Goal: Transaction & Acquisition: Purchase product/service

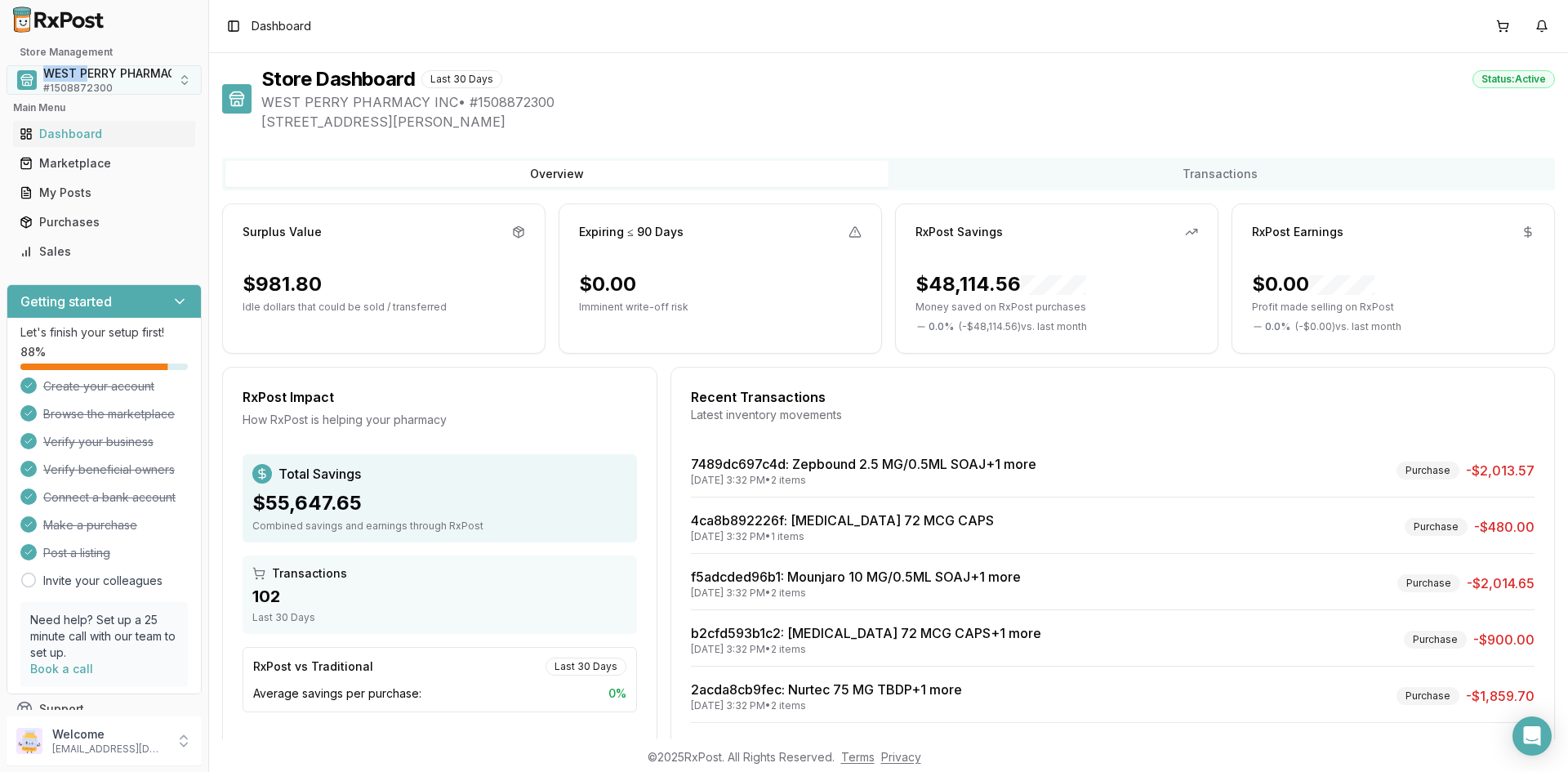
click at [89, 66] on div "Store Management WEST PERRY PHARMACY INC # 1508872300" at bounding box center [104, 70] width 195 height 49
click at [88, 71] on span "WEST PERRY PHARMACY INC" at bounding box center [125, 74] width 165 height 17
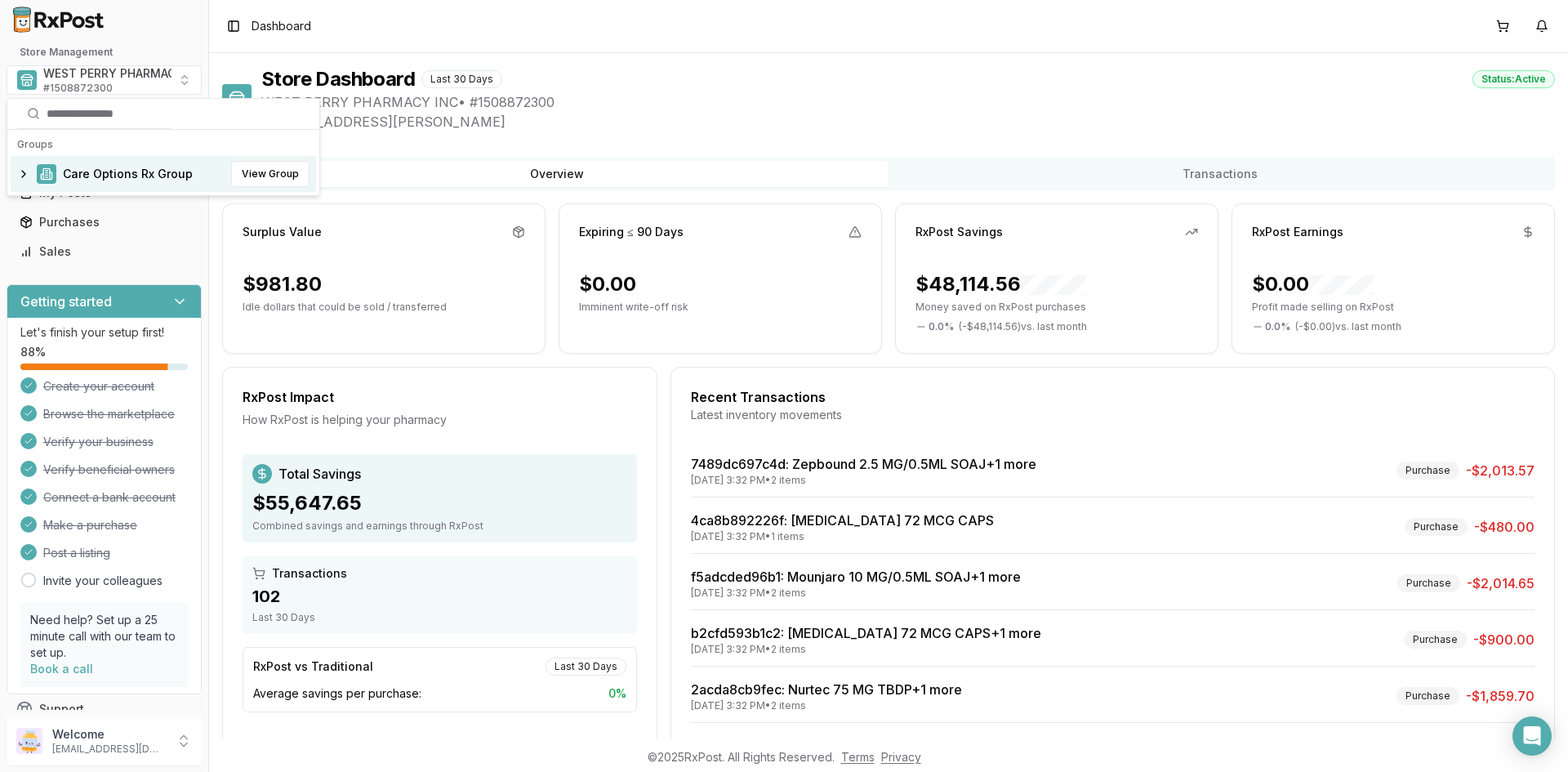
click at [93, 170] on span "Care Options Rx Group" at bounding box center [128, 175] width 130 height 17
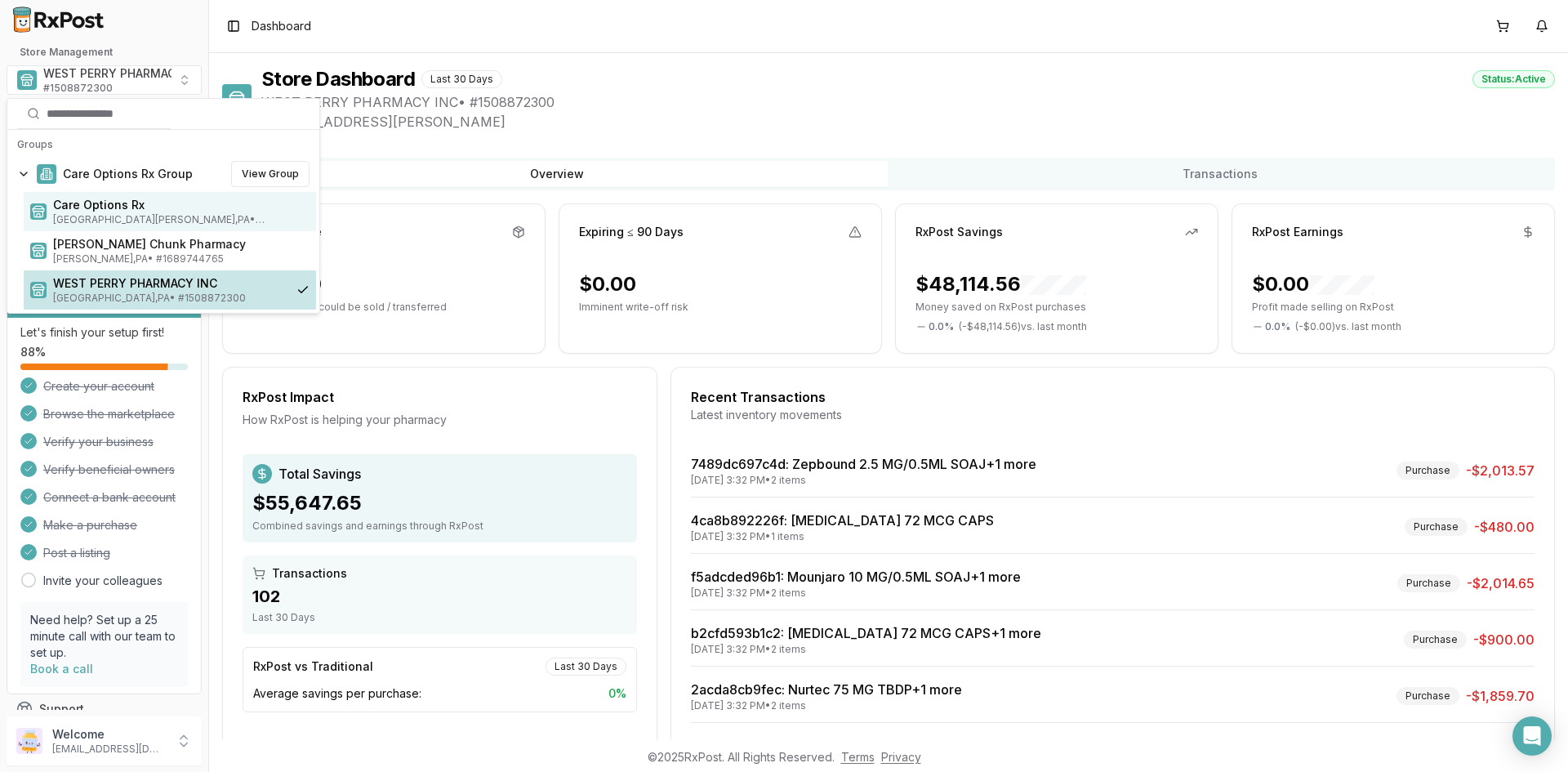
click at [101, 212] on span "Care Options Rx" at bounding box center [181, 205] width 257 height 17
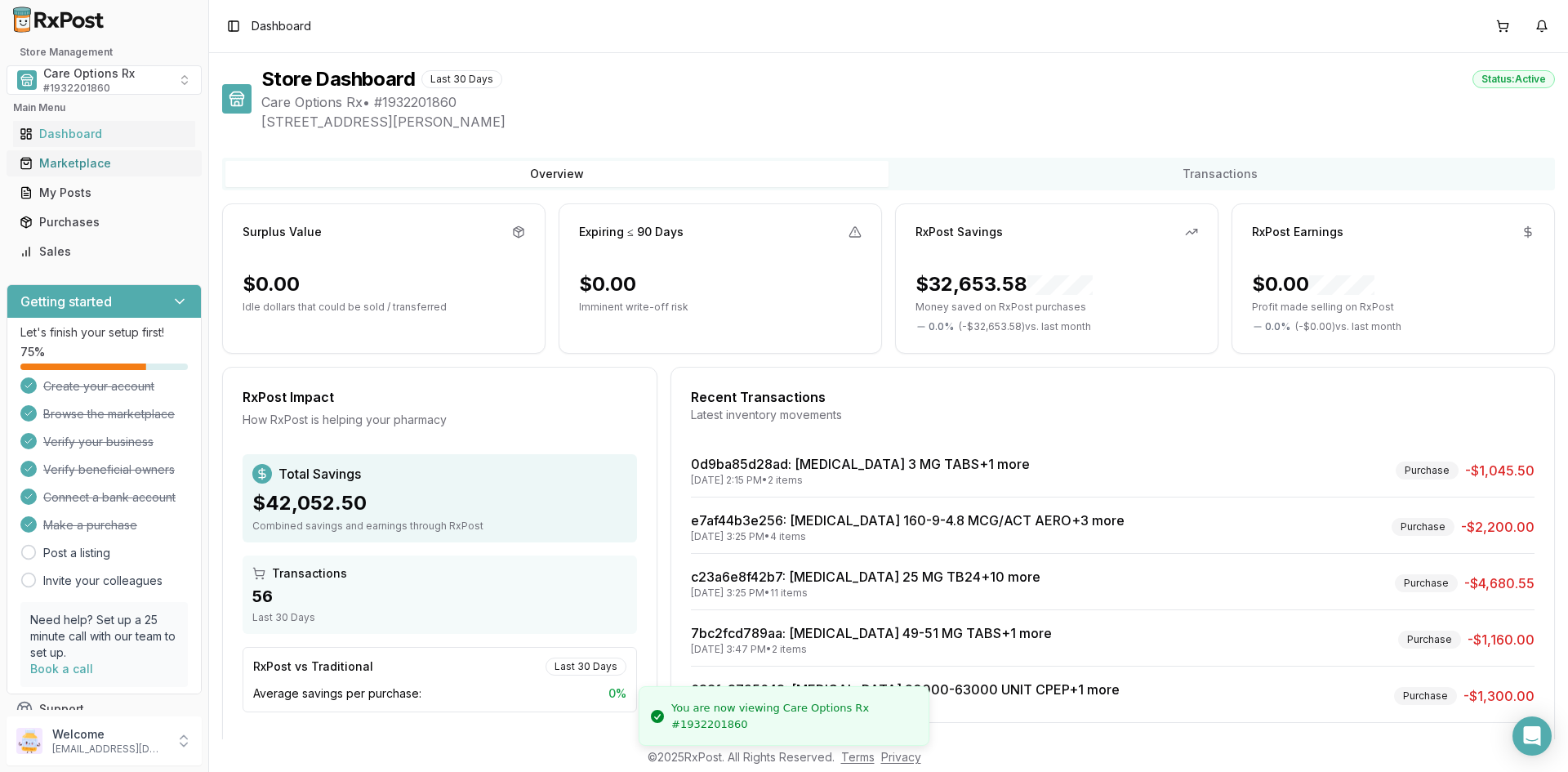
click at [93, 164] on div "Marketplace" at bounding box center [104, 164] width 169 height 17
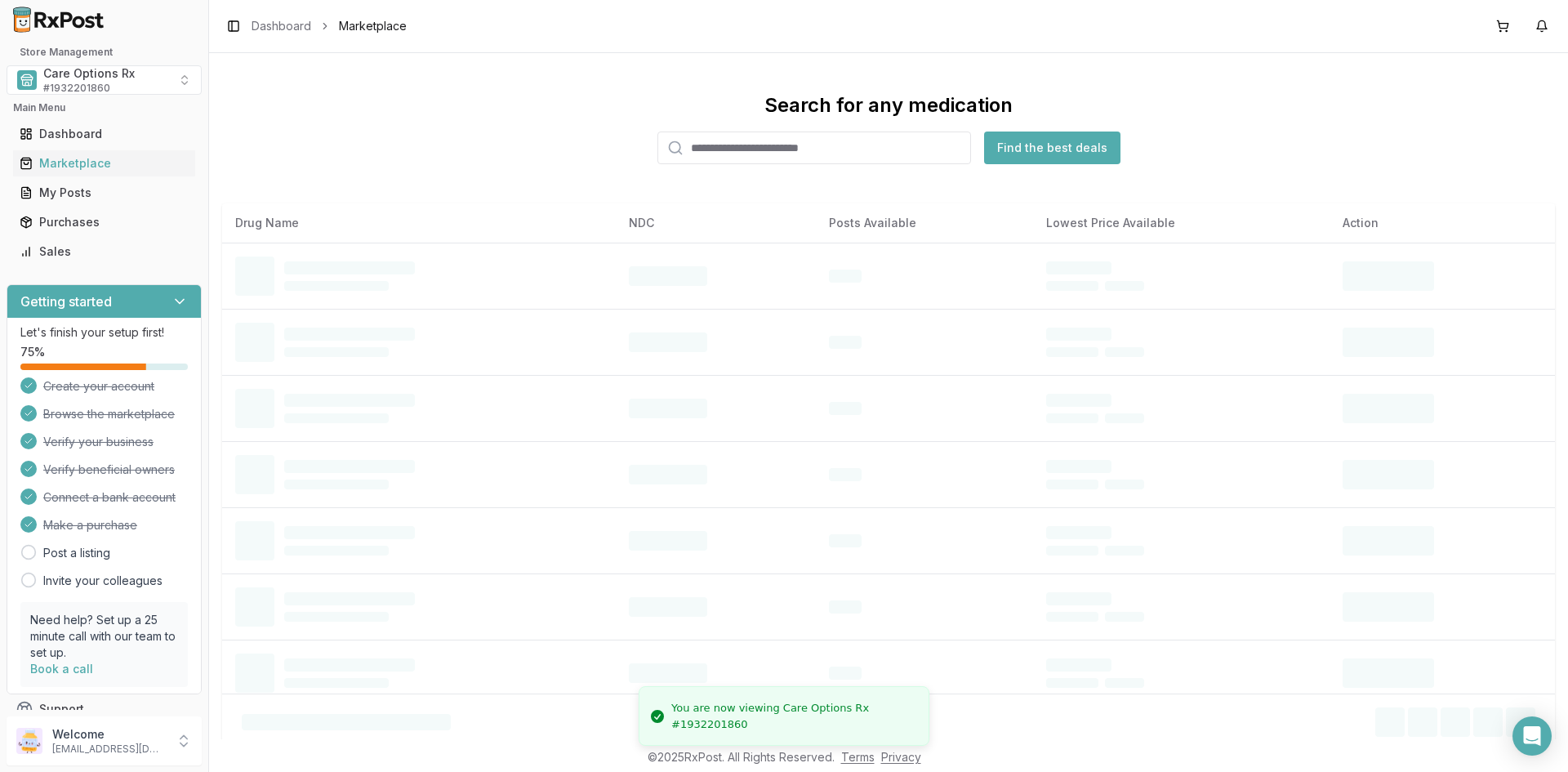
click at [701, 150] on input "search" at bounding box center [813, 147] width 313 height 32
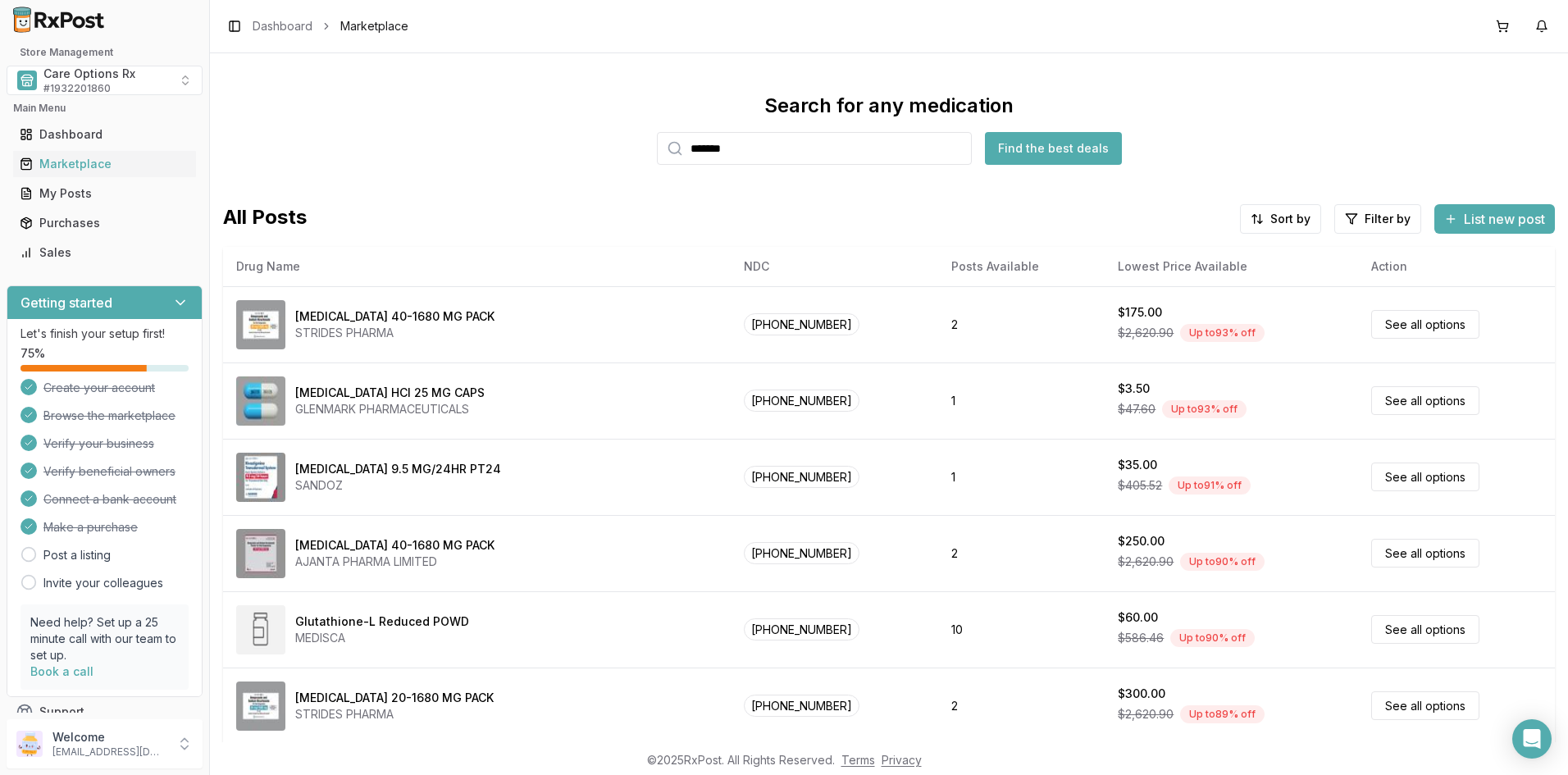
type input "*******"
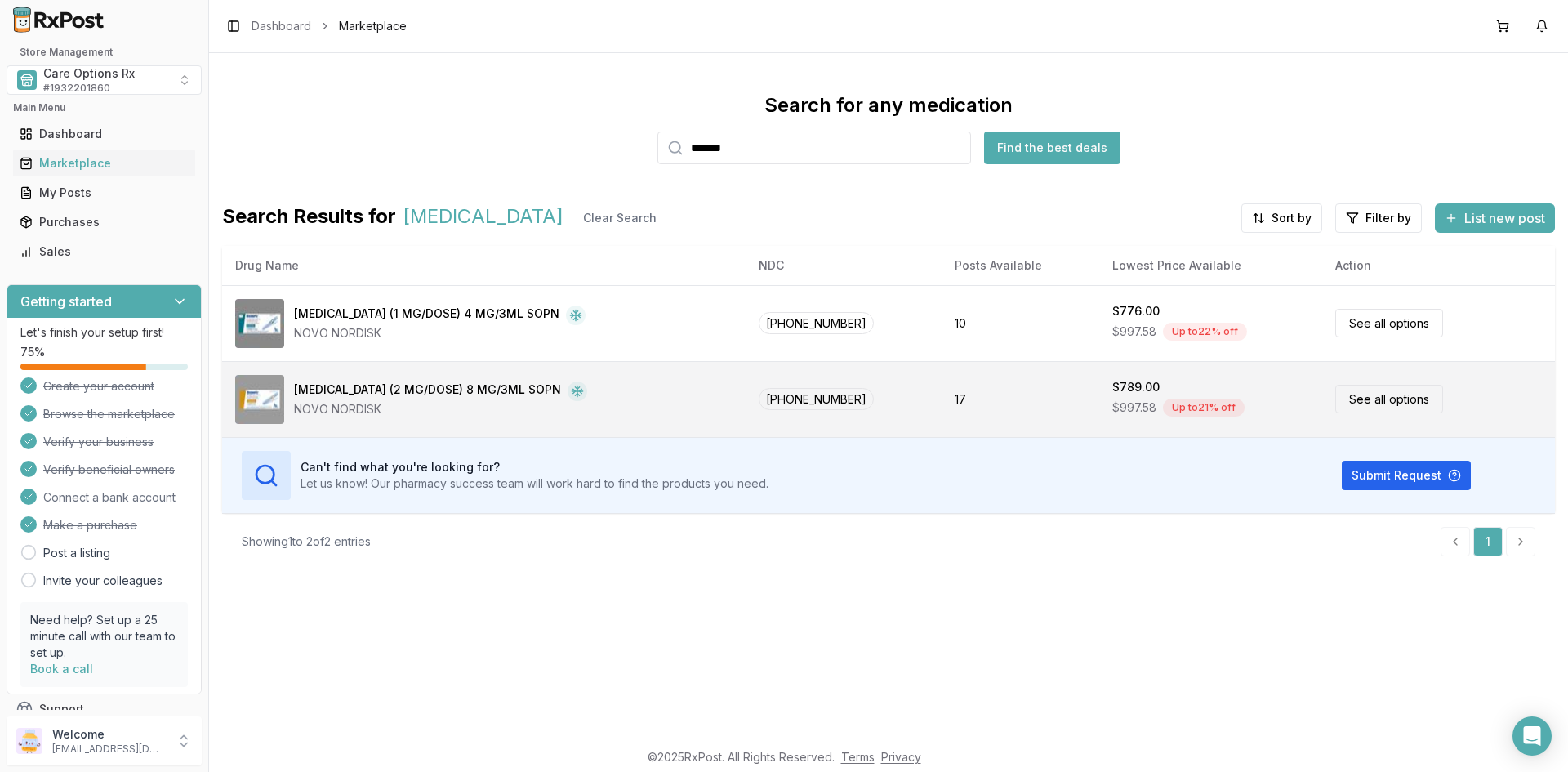
click at [415, 403] on div "NOVO NORDISK" at bounding box center [440, 410] width 293 height 17
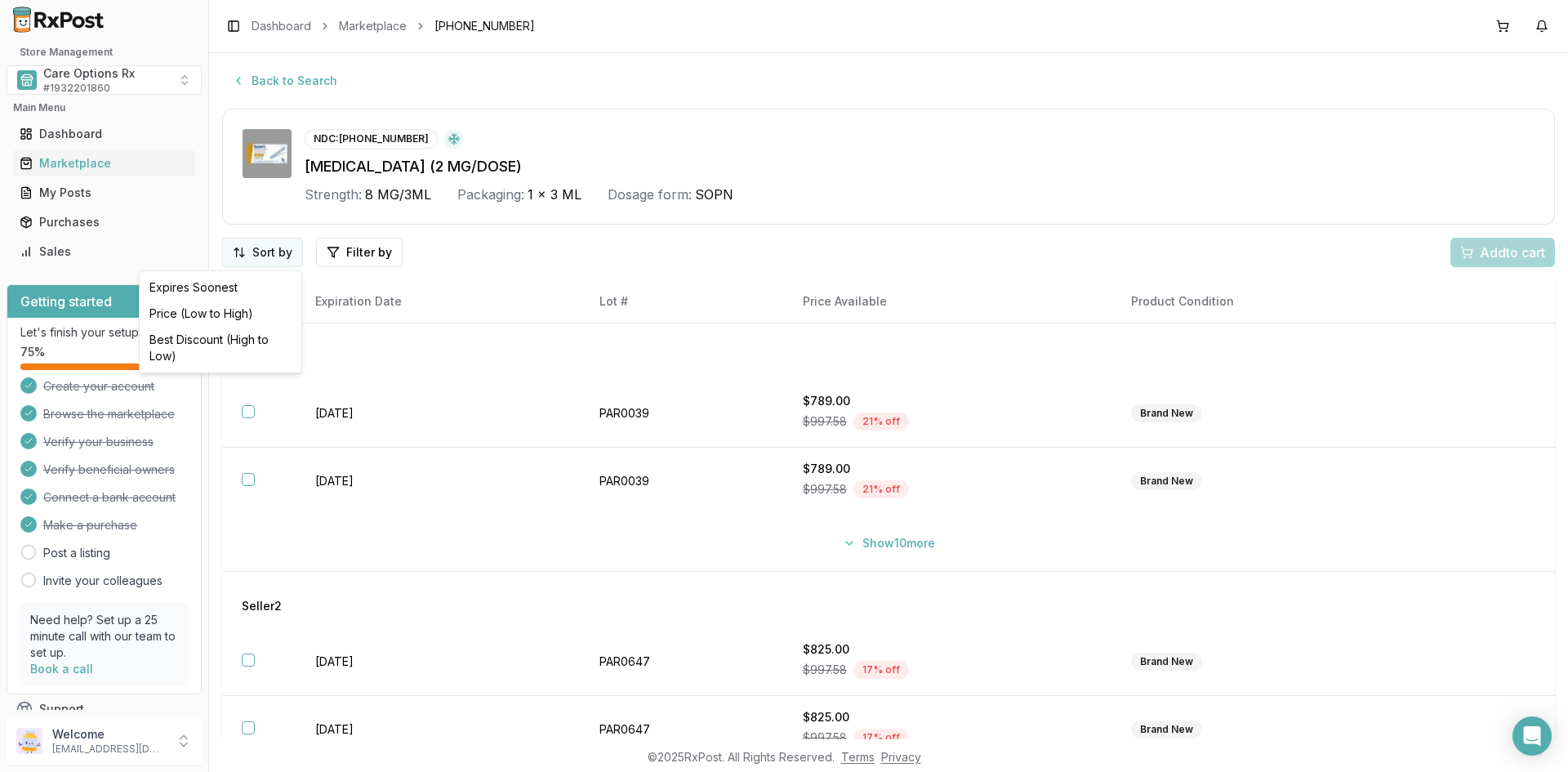
click at [254, 251] on html "Store Management Care Options Rx # 1932201860 Main Menu Dashboard Marketplace M…" at bounding box center [784, 386] width 1568 height 772
click at [225, 335] on div "Best Discount (High to Low)" at bounding box center [220, 347] width 155 height 42
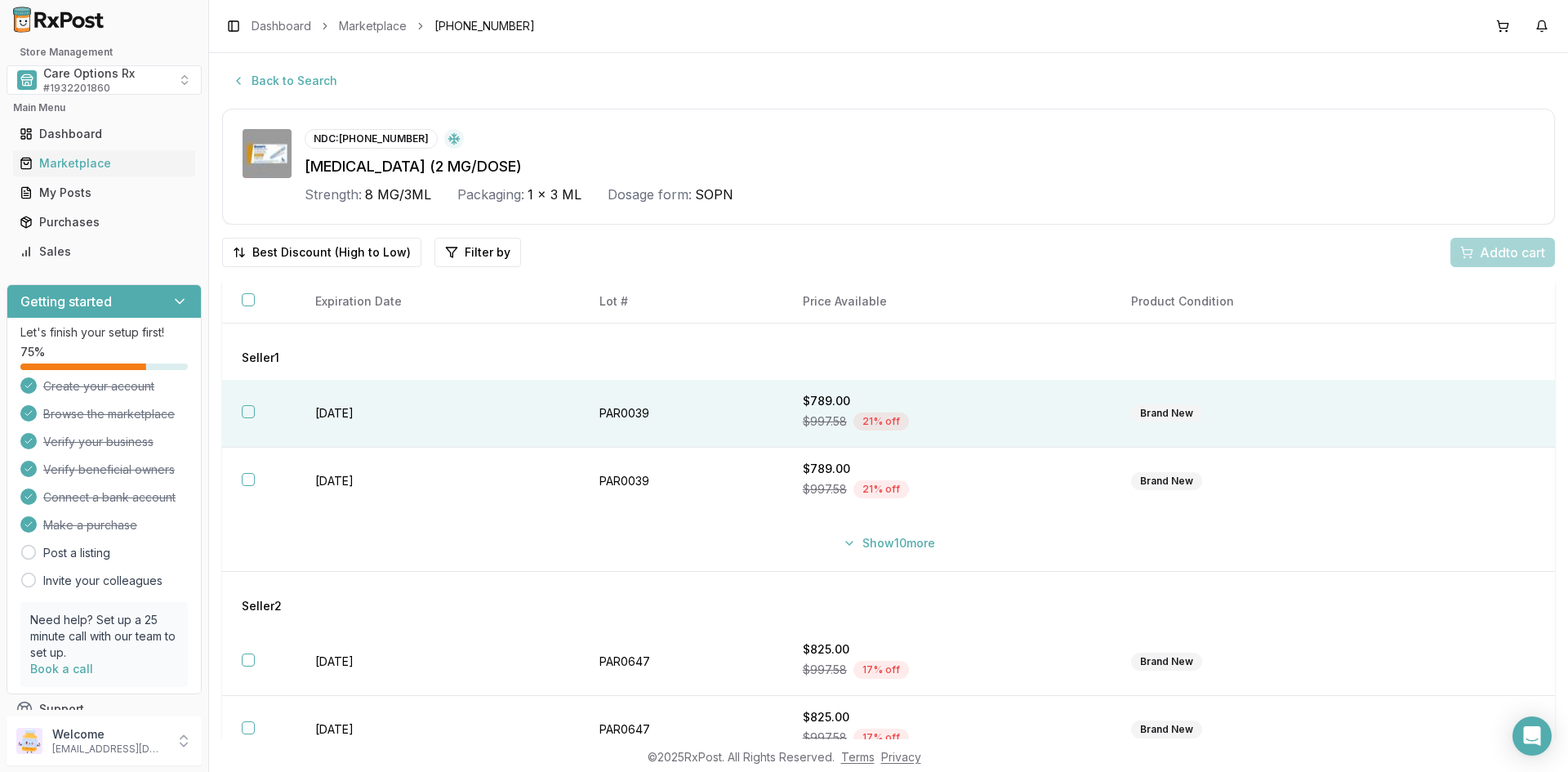
click at [249, 411] on button "button" at bounding box center [248, 412] width 13 height 13
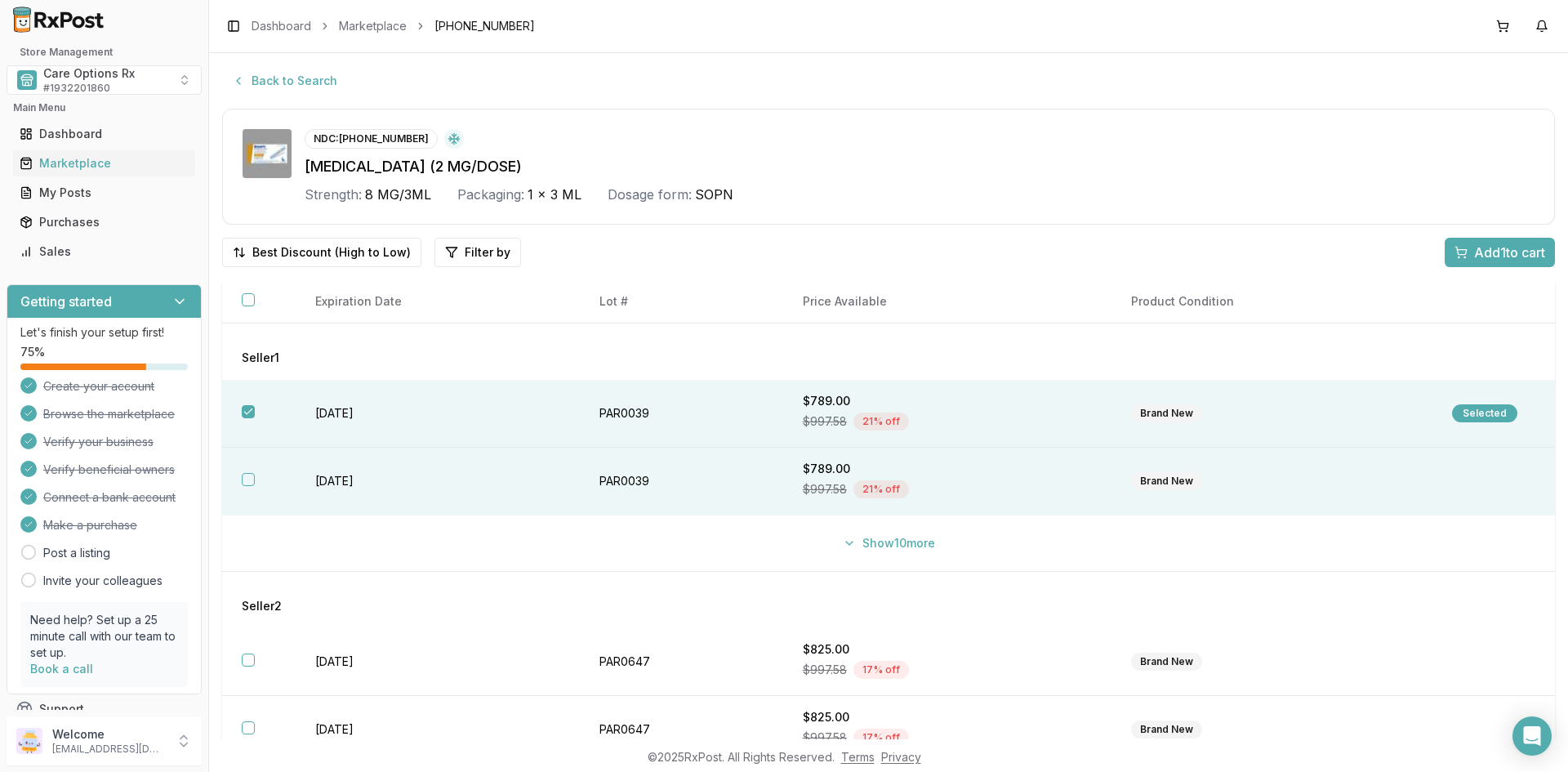
click at [243, 478] on button "button" at bounding box center [248, 479] width 13 height 13
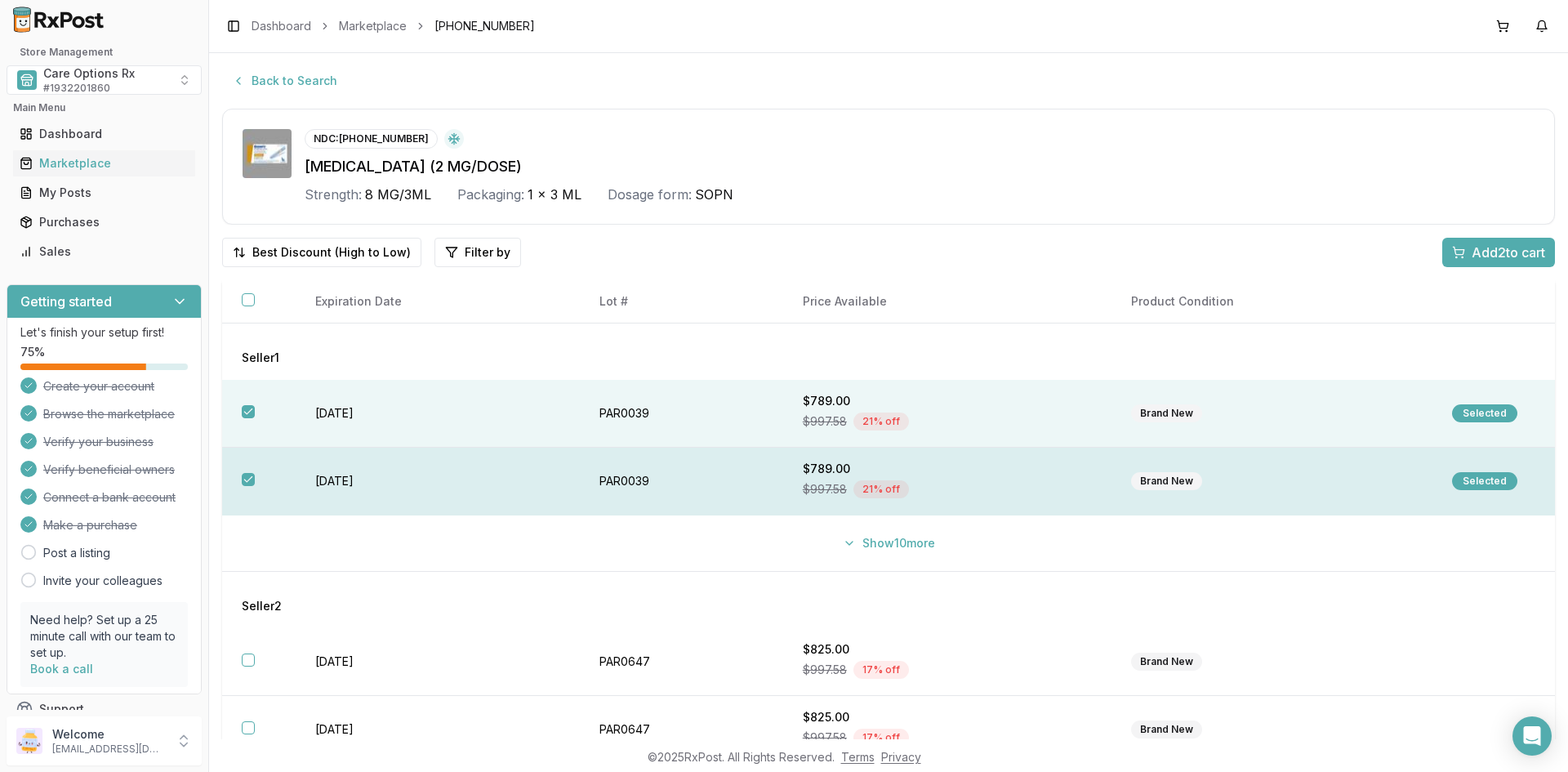
scroll to position [37, 0]
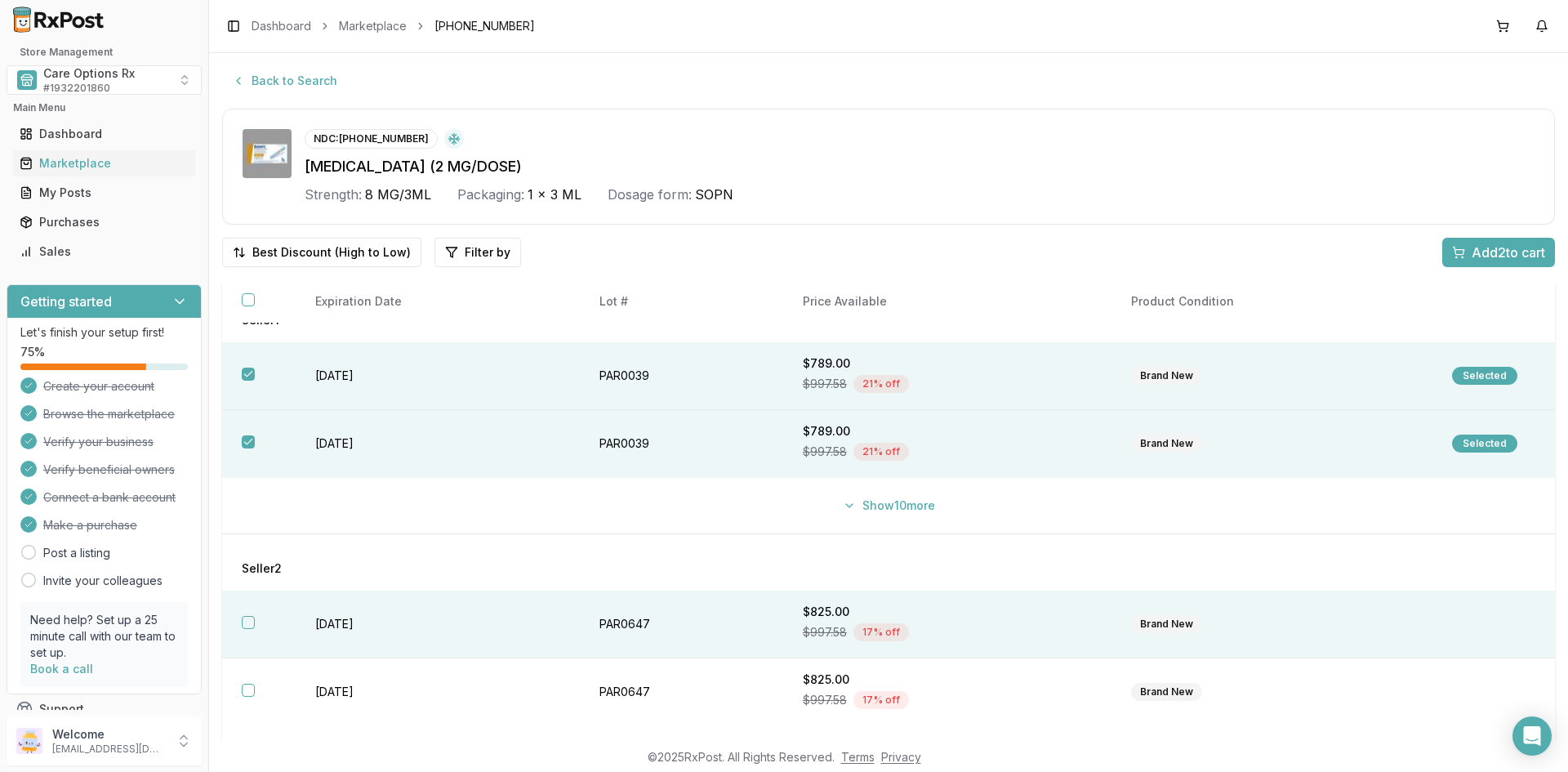
click at [363, 626] on td "[DATE]" at bounding box center [438, 625] width 284 height 68
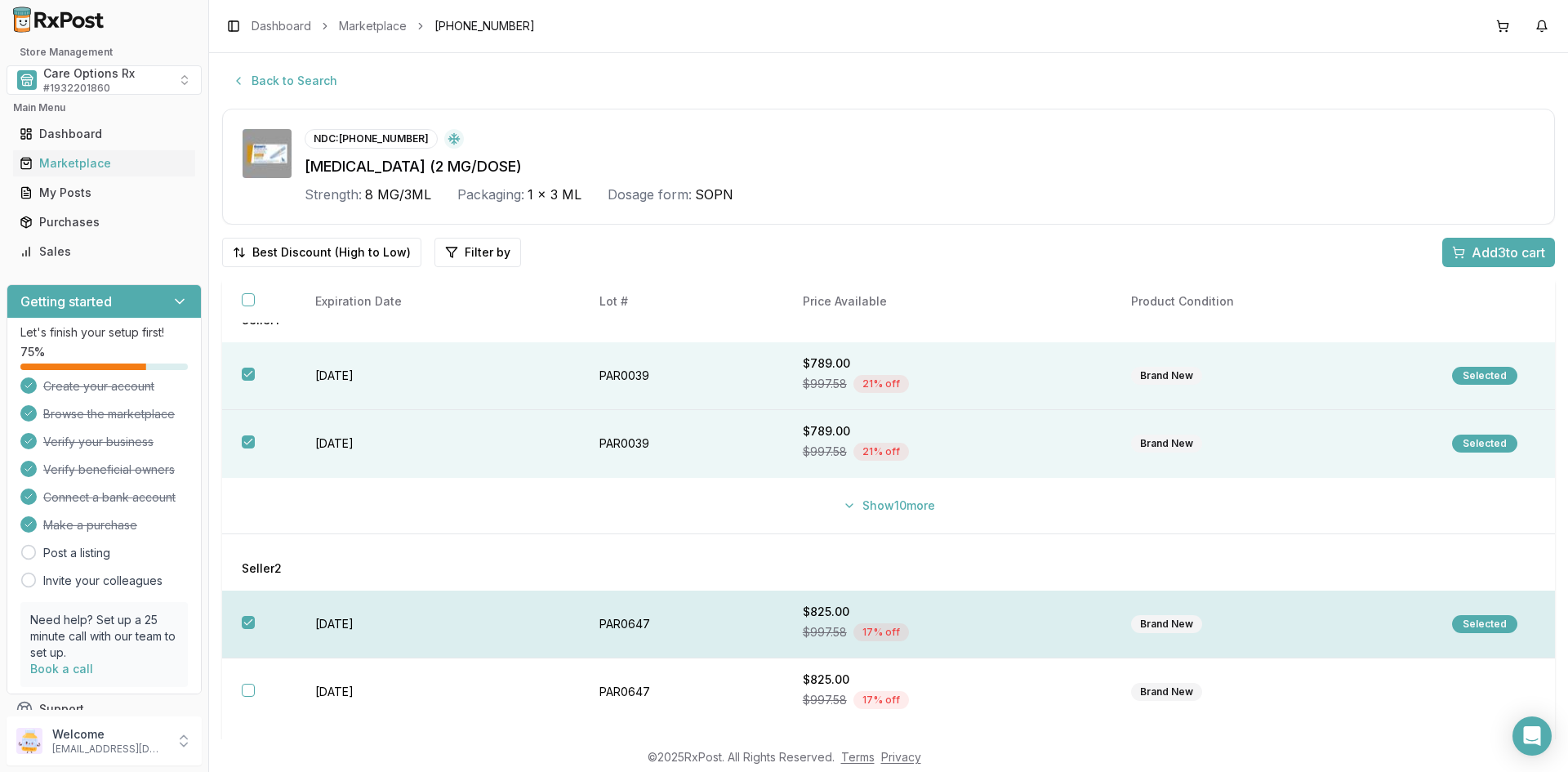
click at [250, 623] on button "button" at bounding box center [248, 622] width 13 height 13
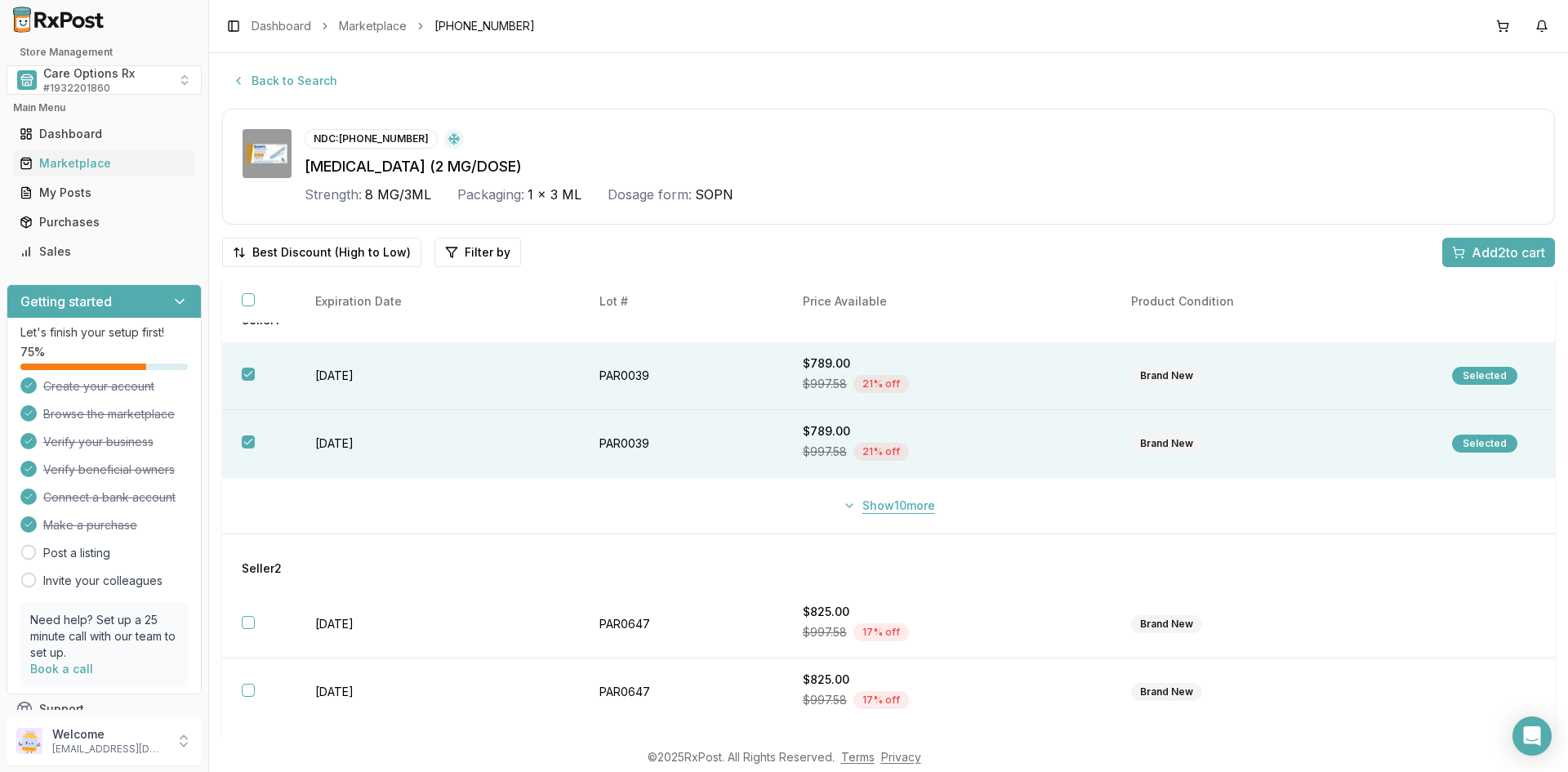
click at [858, 509] on button "Show 10 more" at bounding box center [889, 505] width 112 height 29
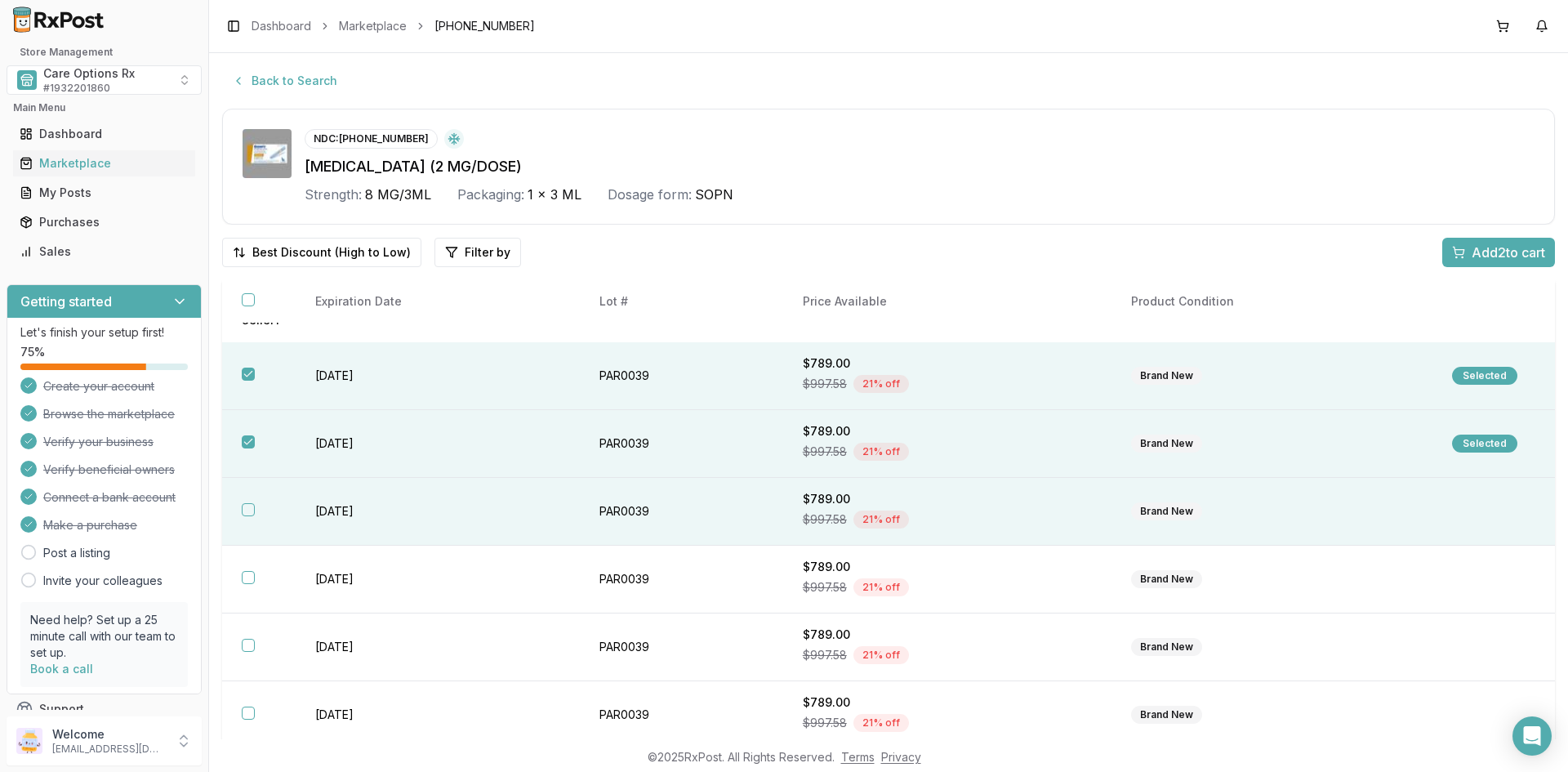
click at [253, 508] on button "button" at bounding box center [248, 510] width 13 height 13
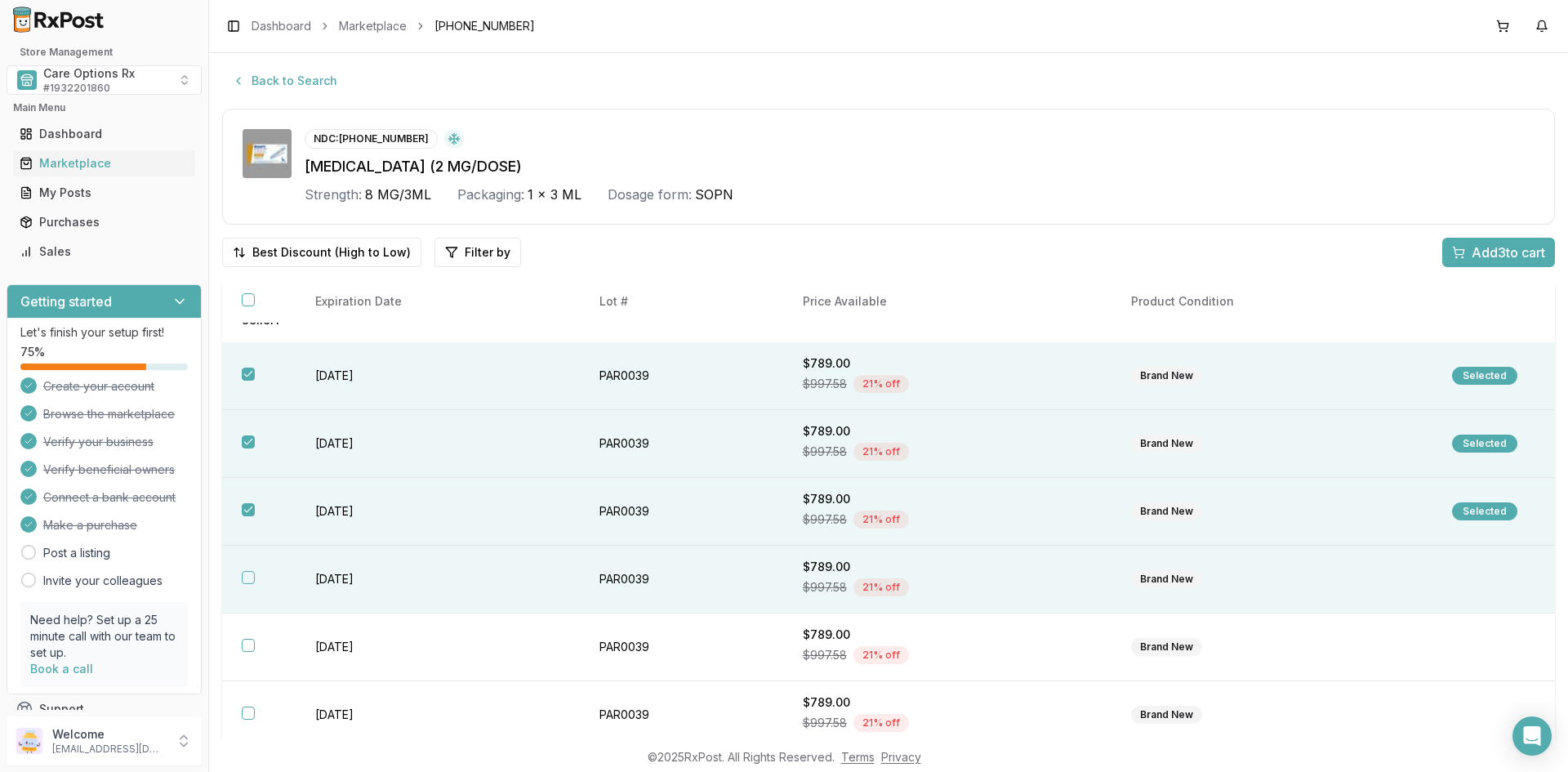
click at [248, 572] on button "button" at bounding box center [248, 578] width 13 height 13
click at [1472, 246] on span "Add 4 to cart" at bounding box center [1508, 253] width 73 height 20
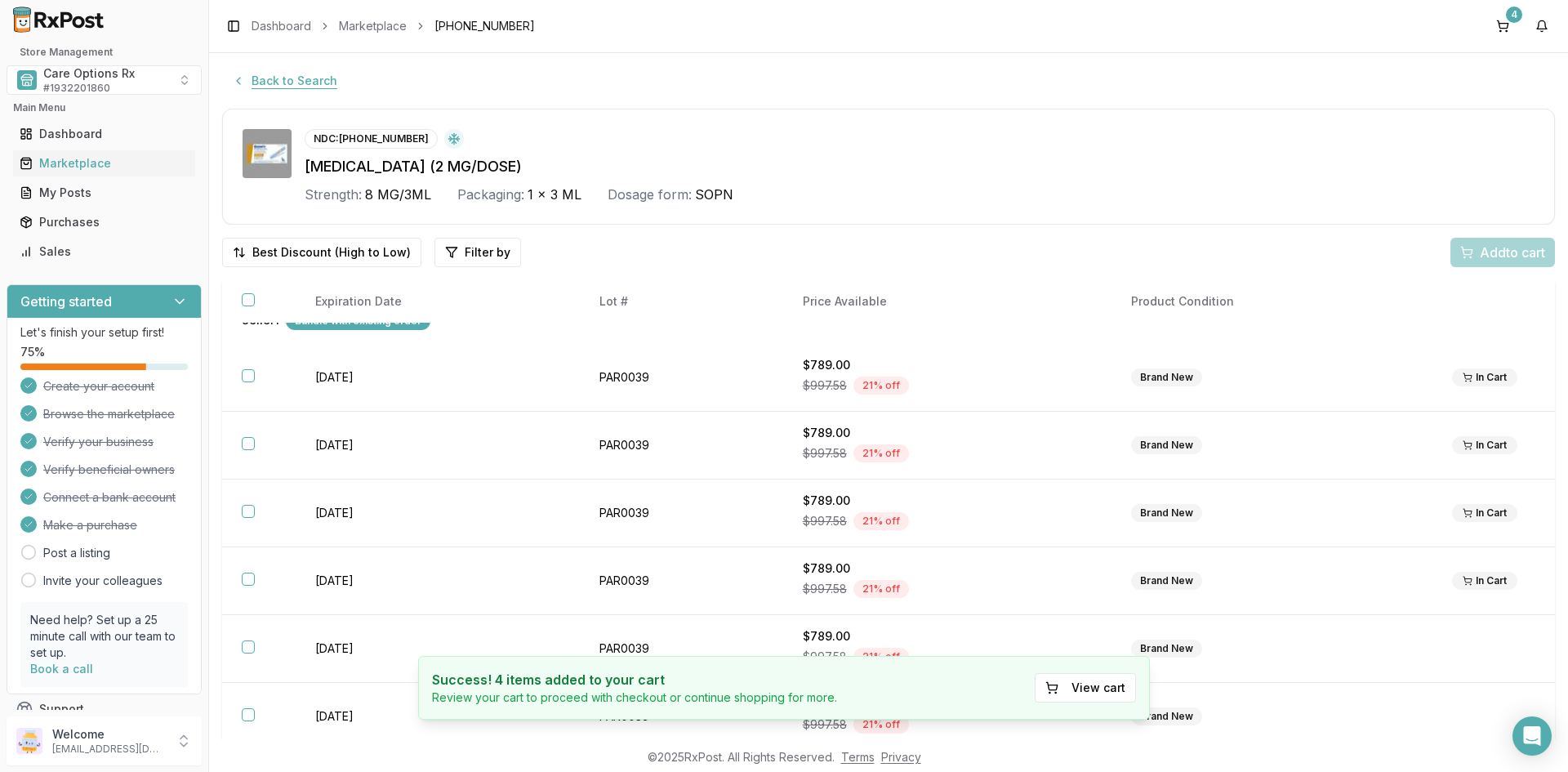
click at [299, 86] on button "Back to Search" at bounding box center [284, 81] width 125 height 29
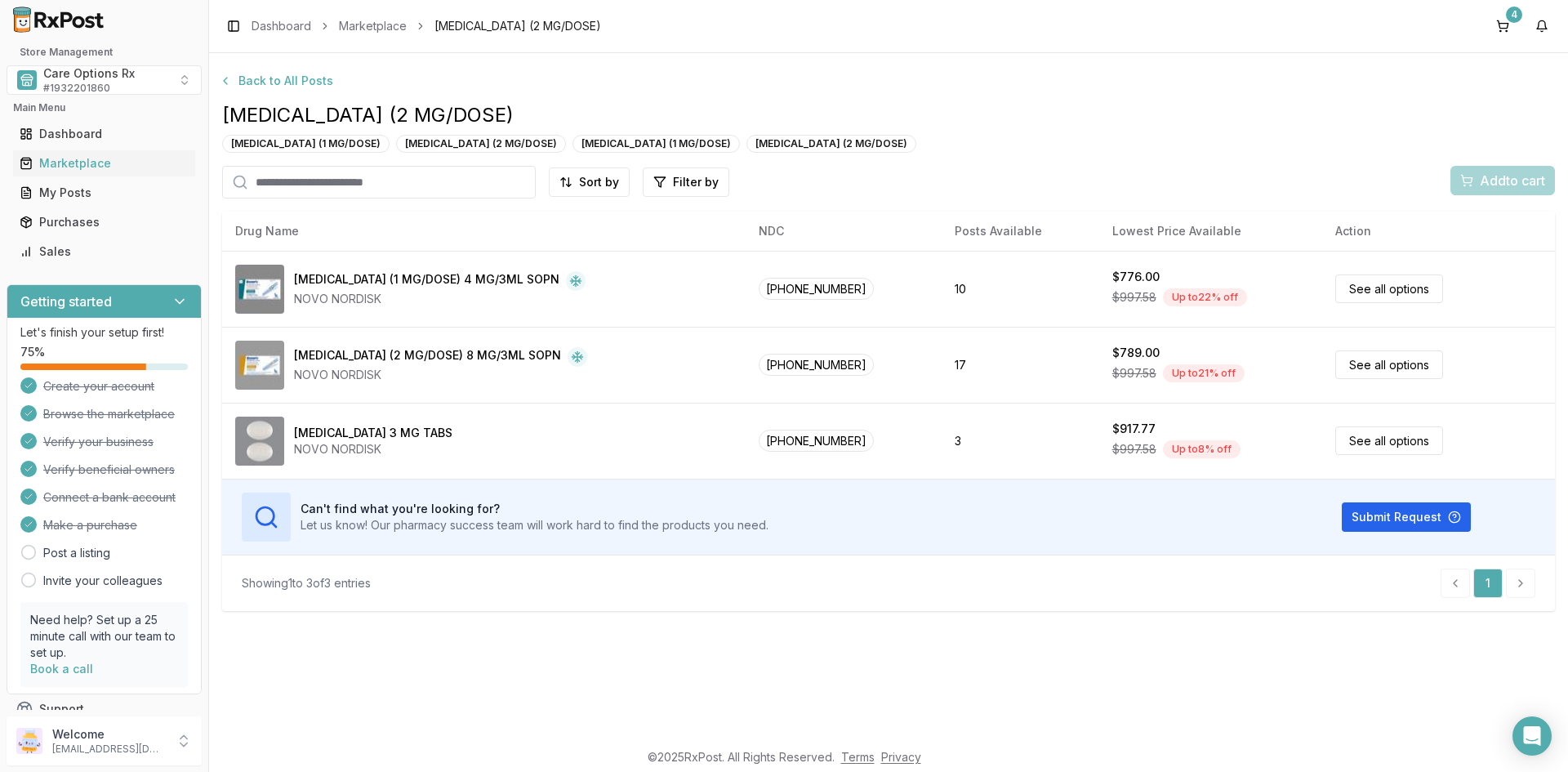
click at [330, 181] on input "search" at bounding box center [378, 182] width 313 height 32
type input "*****"
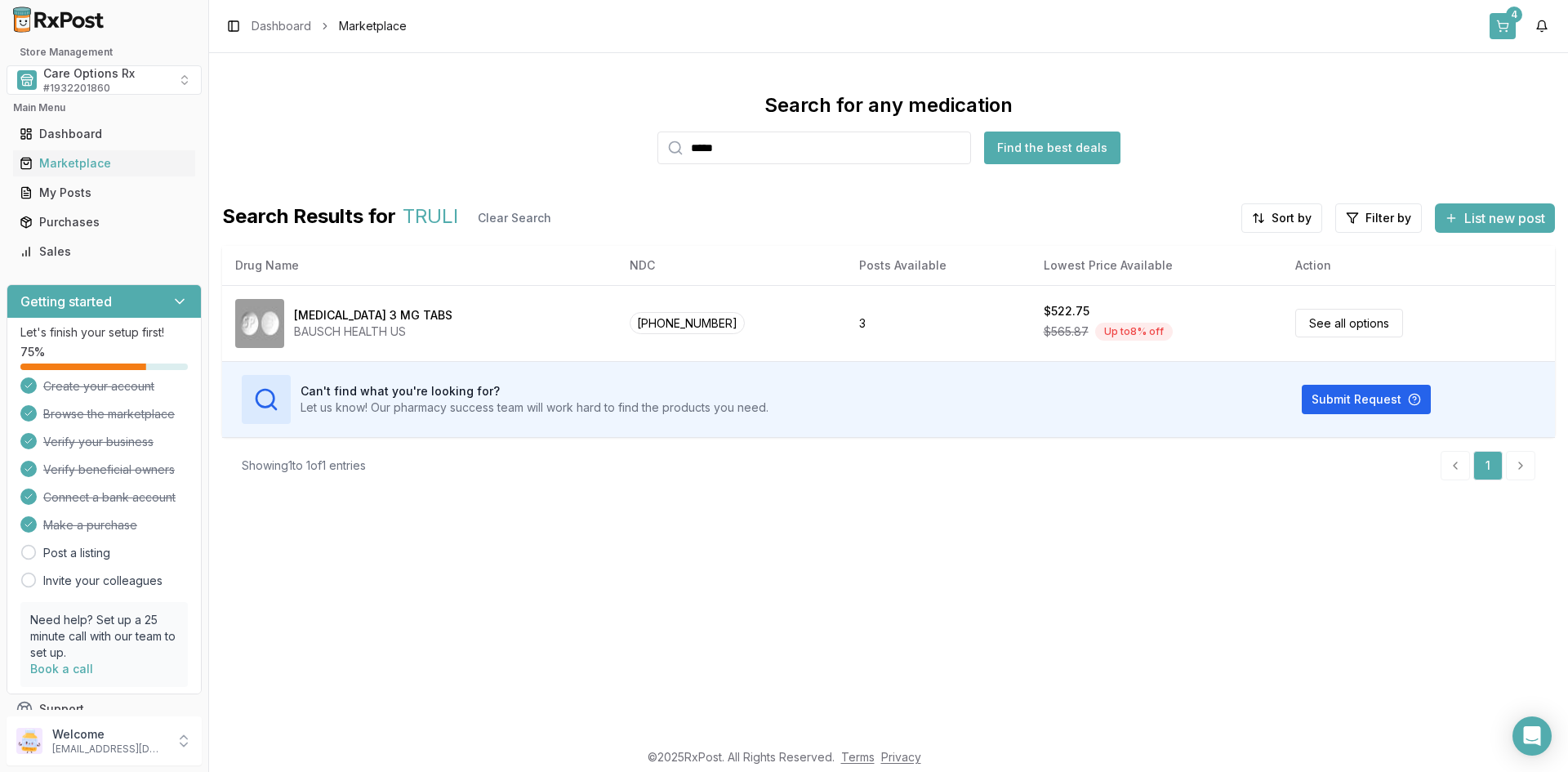
click at [1500, 24] on button "4" at bounding box center [1502, 26] width 26 height 26
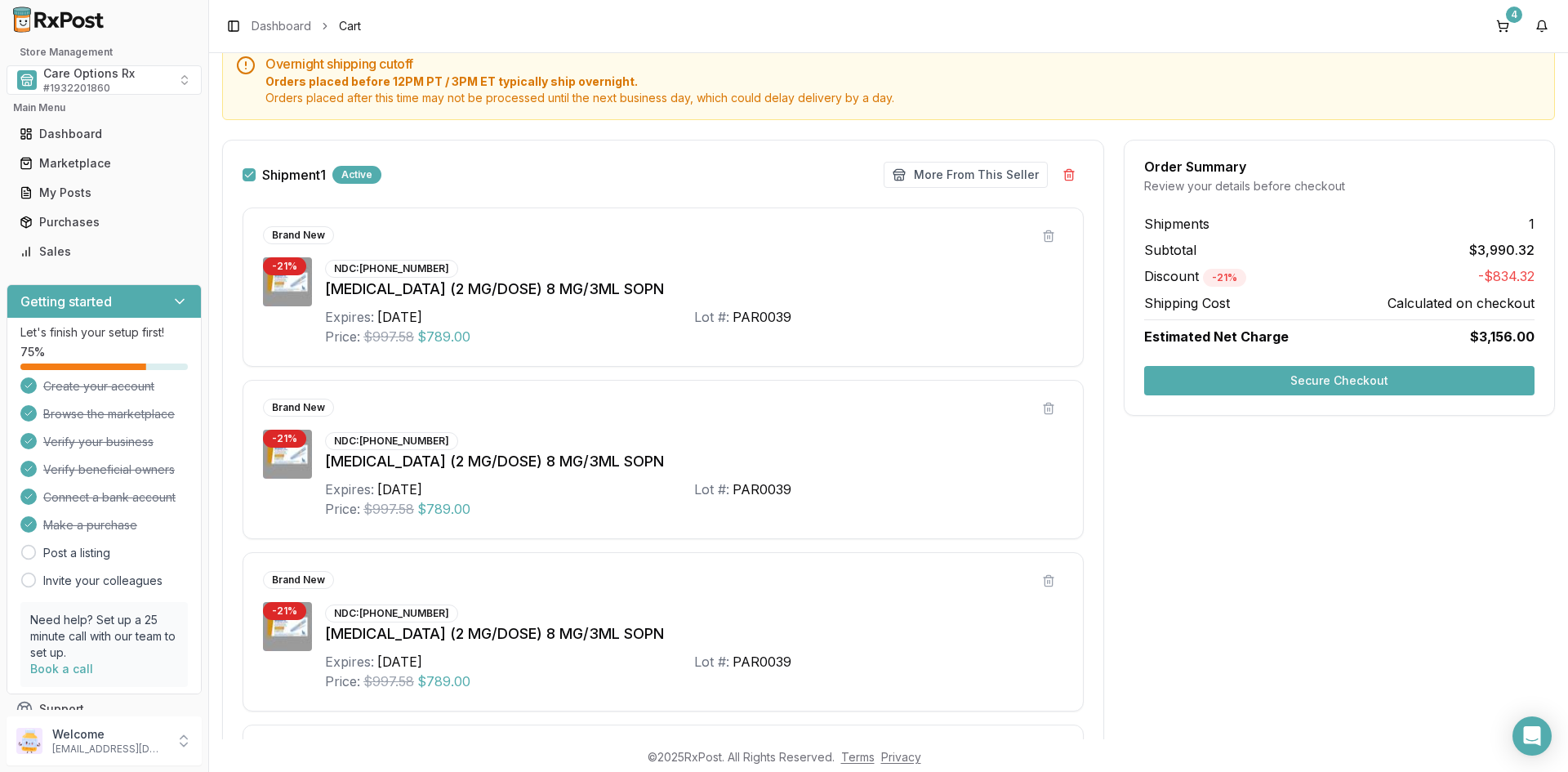
scroll to position [8, 0]
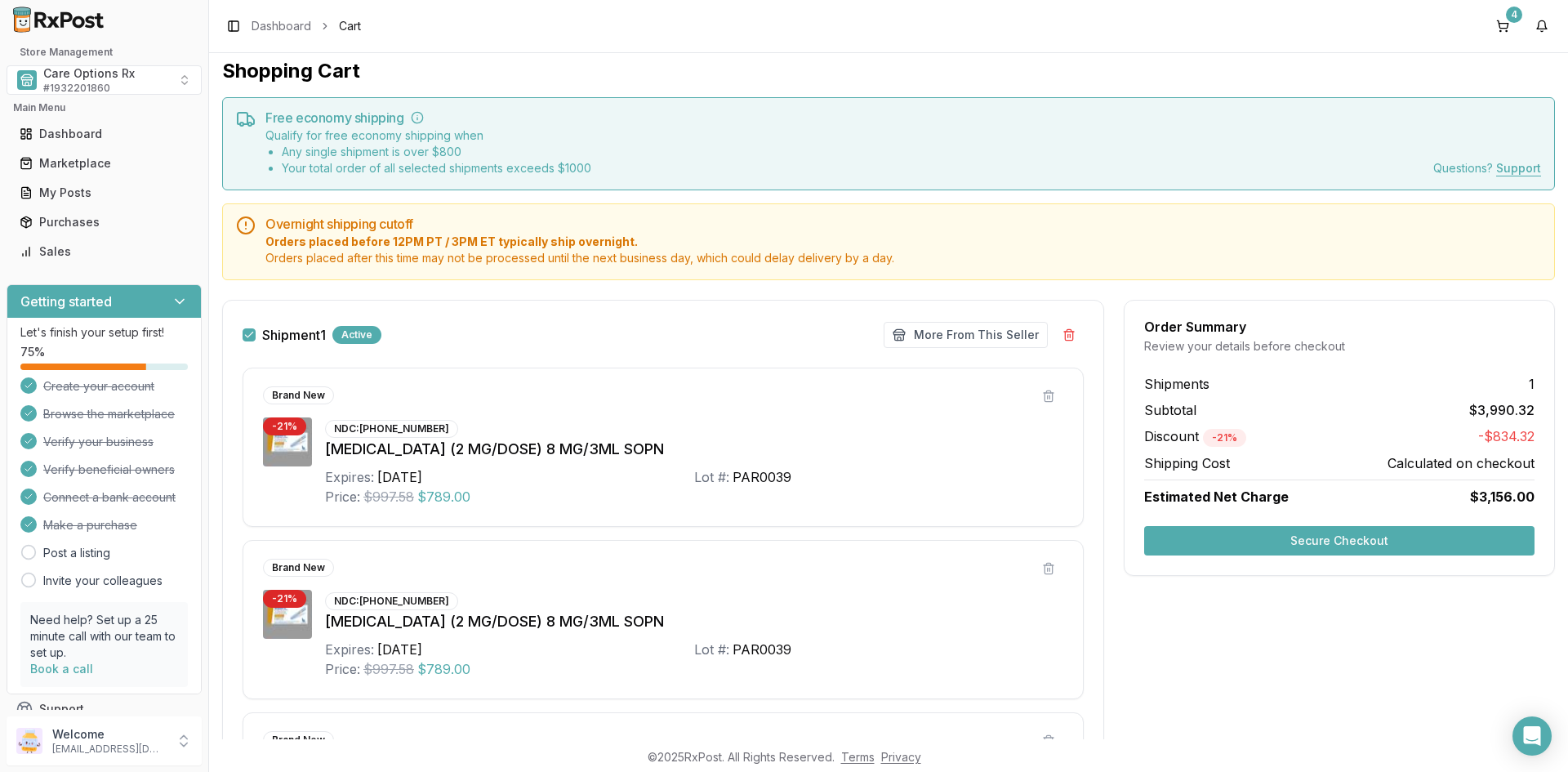
click at [1257, 542] on button "Secure Checkout" at bounding box center [1339, 540] width 391 height 29
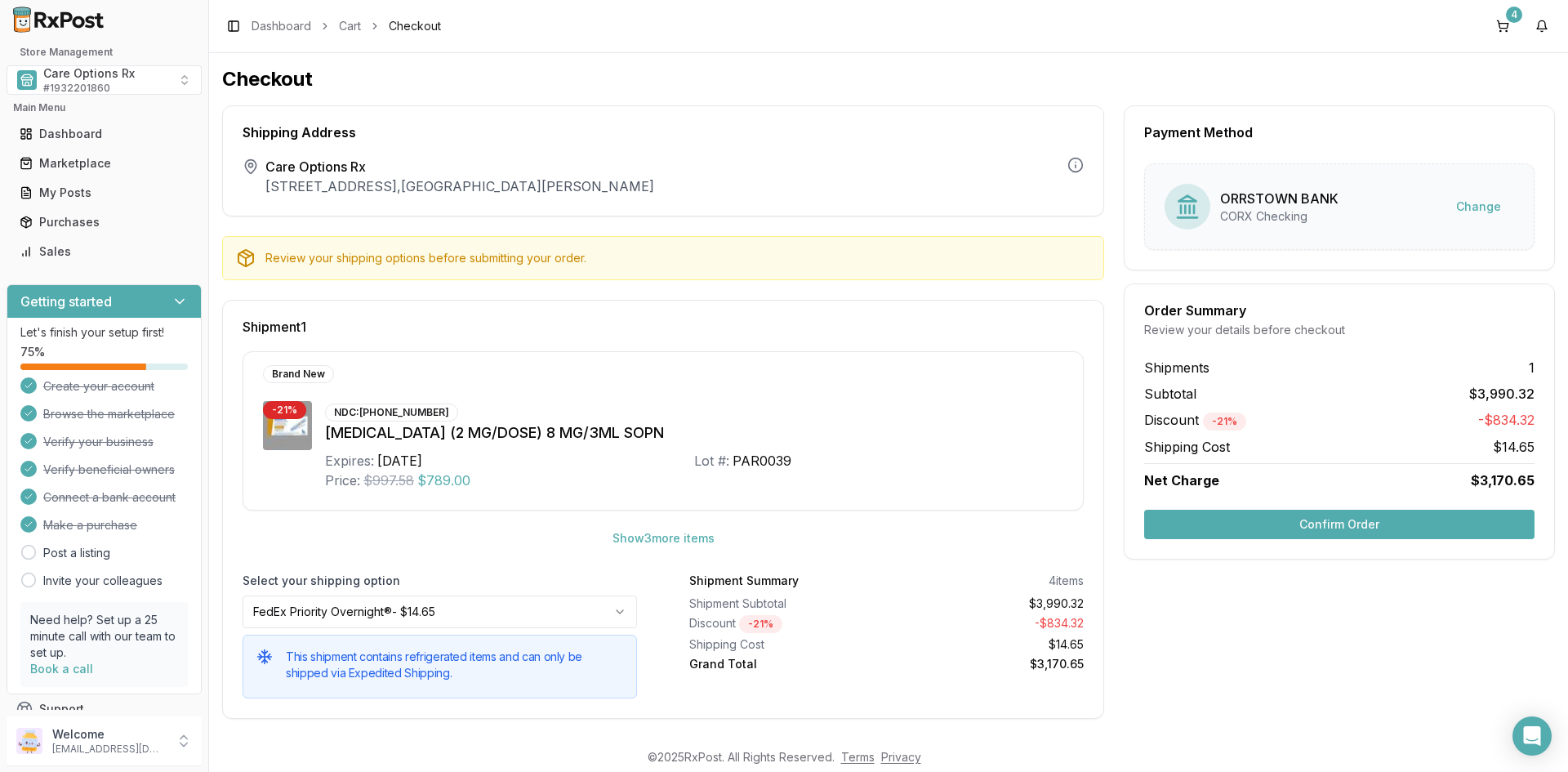
click at [1351, 519] on button "Confirm Order" at bounding box center [1339, 524] width 391 height 29
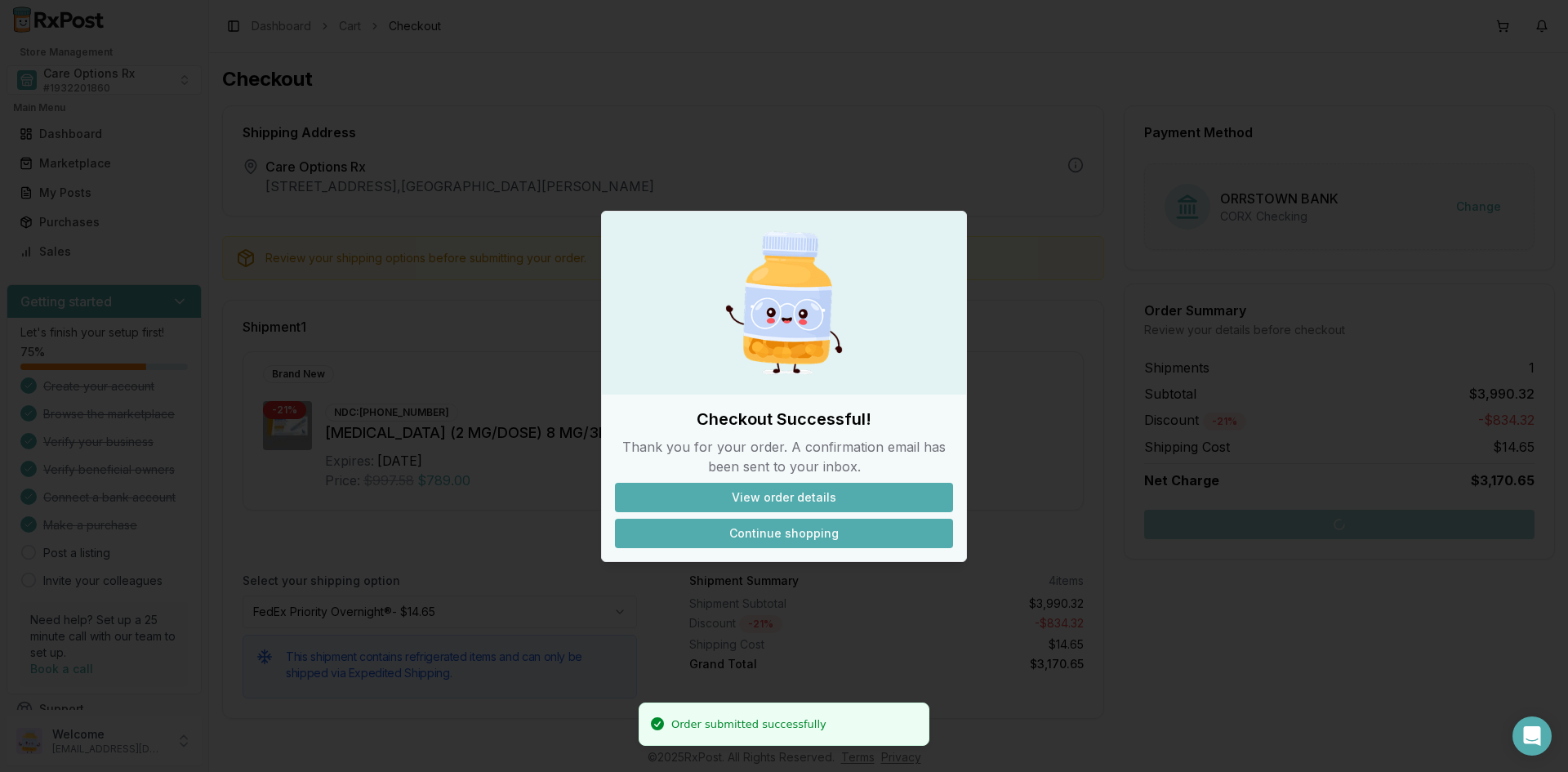
click at [764, 532] on button "Continue shopping" at bounding box center [784, 533] width 338 height 29
